Goal: Obtain resource: Download file/media

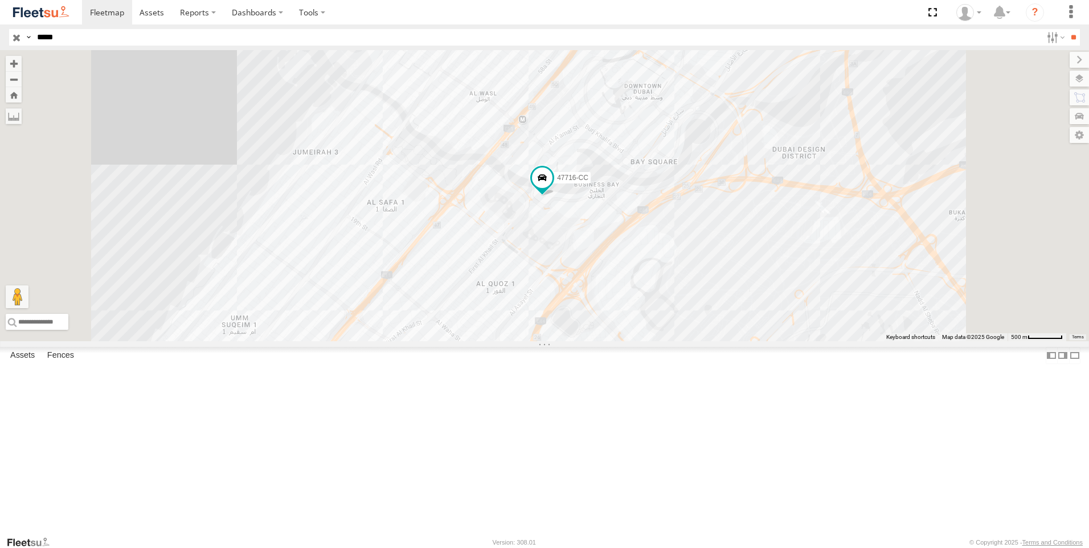
drag, startPoint x: 17, startPoint y: 38, endPoint x: 183, endPoint y: 52, distance: 166.9
click at [17, 38] on input "button" at bounding box center [16, 37] width 15 height 17
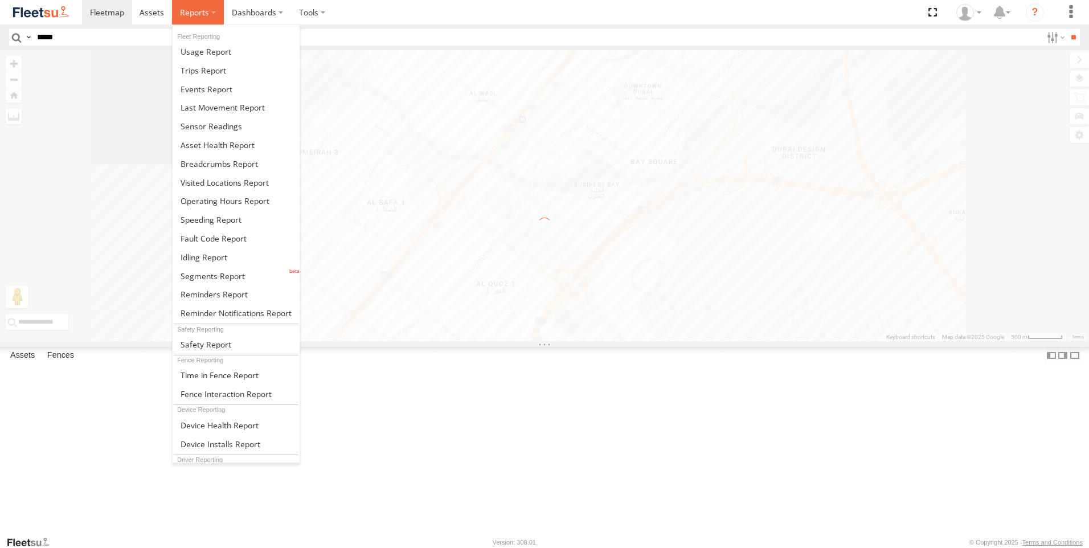
click at [211, 6] on label at bounding box center [198, 12] width 52 height 24
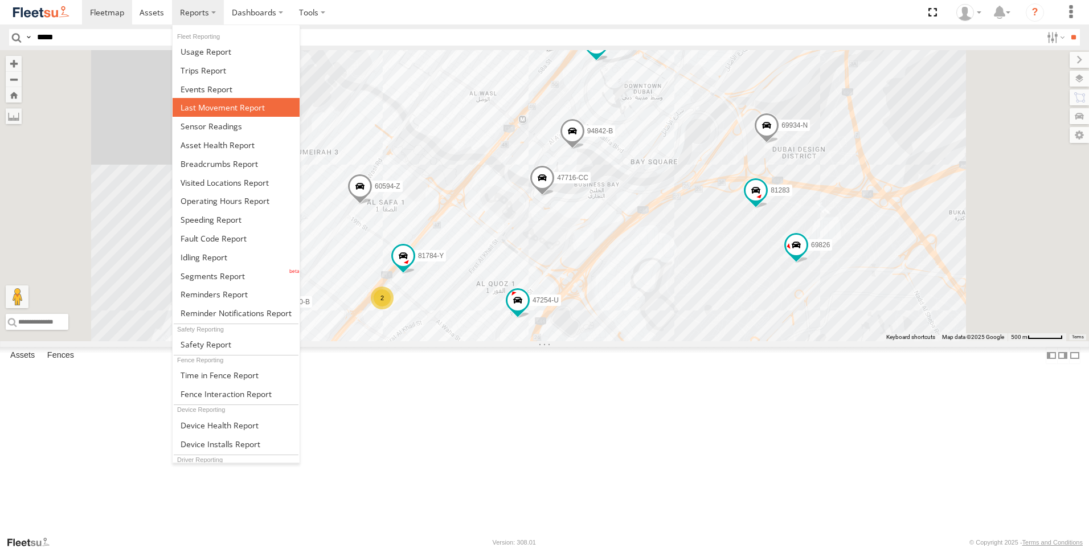
click at [240, 109] on span at bounding box center [223, 107] width 84 height 11
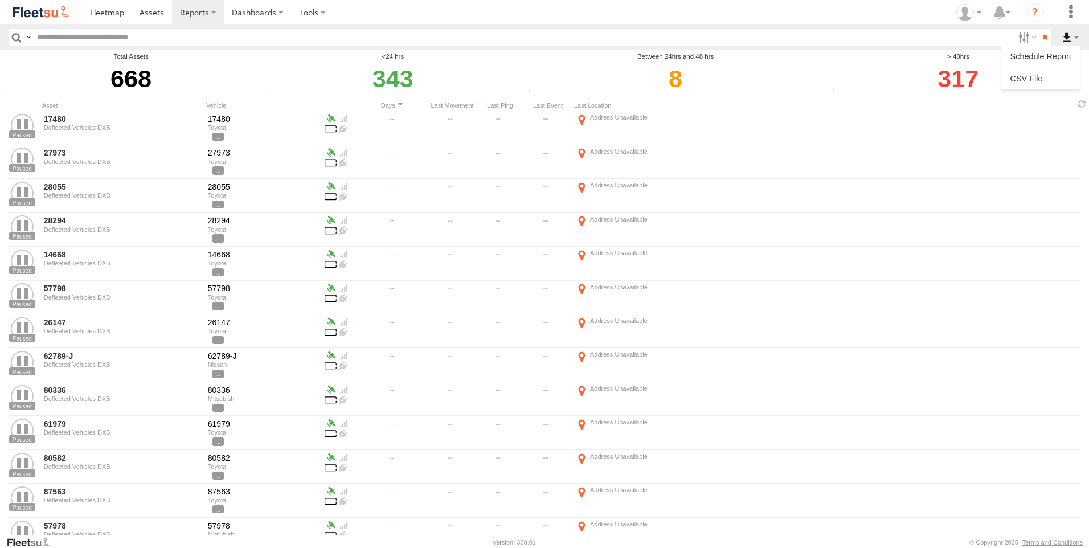
click at [1065, 35] on label at bounding box center [1069, 37] width 19 height 17
click at [1045, 80] on link at bounding box center [1040, 78] width 69 height 17
click at [1019, 43] on label at bounding box center [1026, 37] width 24 height 17
click at [0, 0] on span "AAN Branch" at bounding box center [0, 0] width 0 height 0
click at [0, 0] on span "Alquoz Branch" at bounding box center [0, 0] width 0 height 0
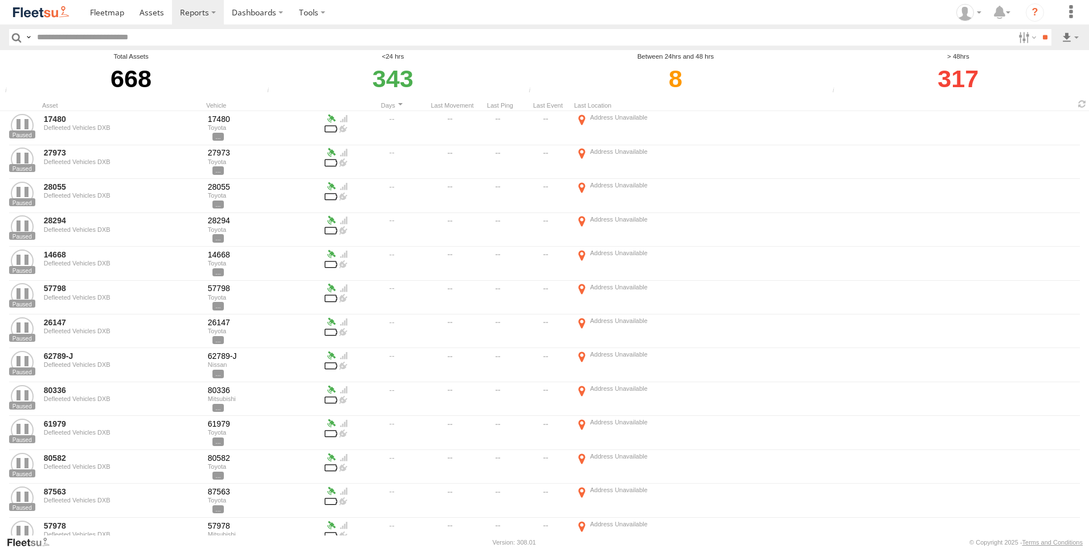
click at [0, 0] on span "Aramex Mofaic branch-[GEOGRAPHIC_DATA]" at bounding box center [0, 0] width 0 height 0
click at [0, 0] on span "Aramex Umm Ramool" at bounding box center [0, 0] width 0 height 0
click at [0, 0] on span "COURT DXB - GOP" at bounding box center [0, 0] width 0 height 0
click at [0, 0] on div "RAK Branch" at bounding box center [0, 0] width 0 height 0
click at [0, 0] on span "RAK Branch" at bounding box center [0, 0] width 0 height 0
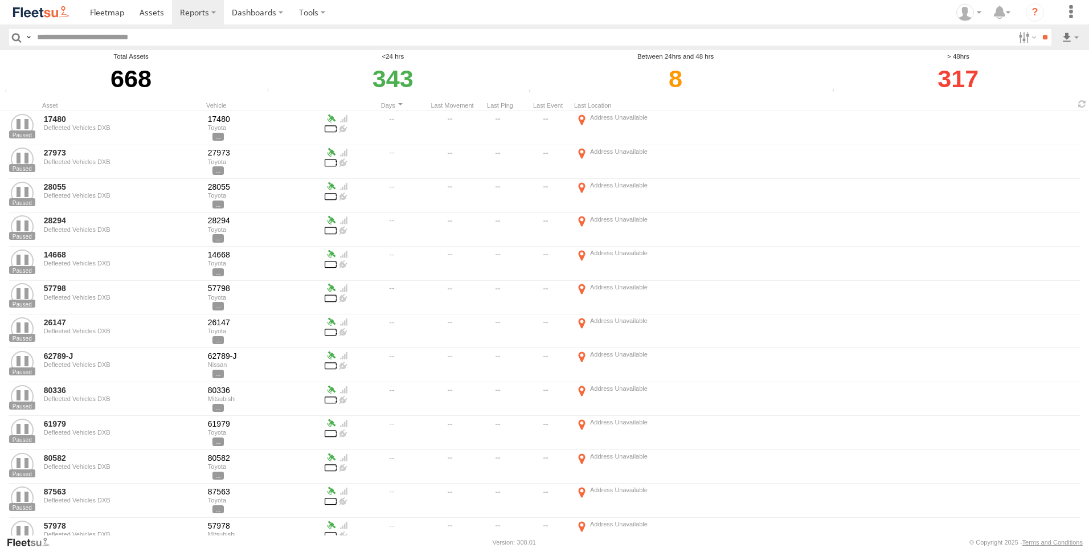
click at [0, 0] on div "RAK Branch" at bounding box center [0, 0] width 0 height 0
click at [0, 0] on span "Sharjah Branch" at bounding box center [0, 0] width 0 height 0
click at [1042, 44] on input "**" at bounding box center [1044, 37] width 13 height 17
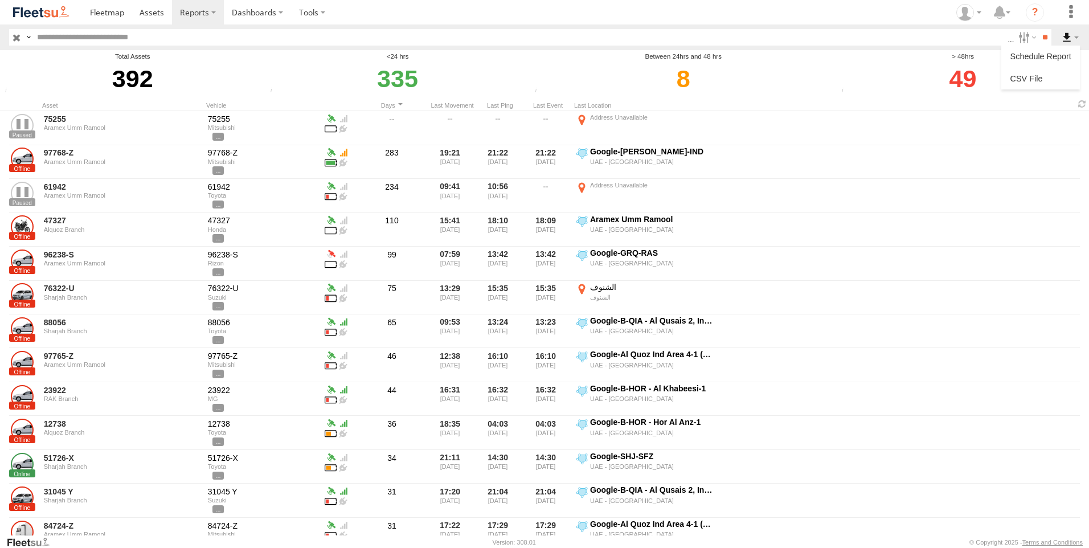
click at [1064, 35] on label at bounding box center [1069, 37] width 19 height 17
click at [1039, 75] on link at bounding box center [1040, 78] width 69 height 17
